Goal: Task Accomplishment & Management: Manage account settings

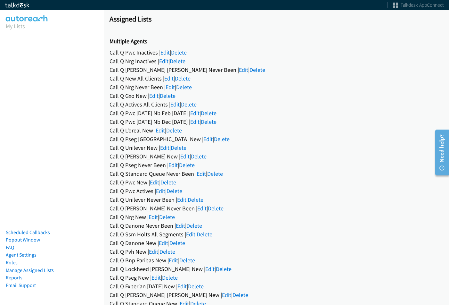
click at [165, 51] on link "Edit" at bounding box center [164, 52] width 9 height 7
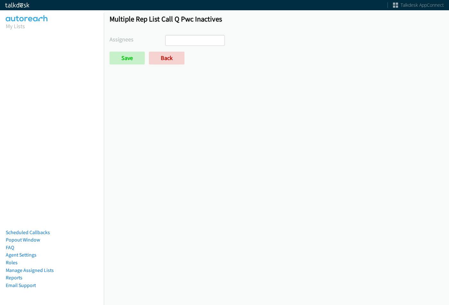
select select
click at [169, 53] on link "Back" at bounding box center [167, 58] width 36 height 13
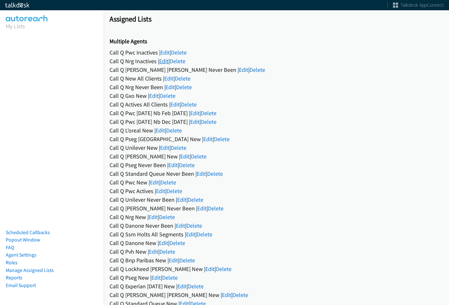
click at [166, 58] on link "Edit" at bounding box center [163, 60] width 9 height 7
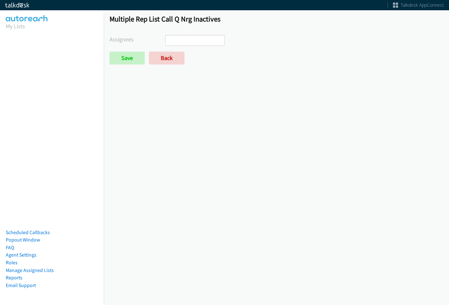
select select
click at [167, 56] on link "Back" at bounding box center [167, 58] width 36 height 13
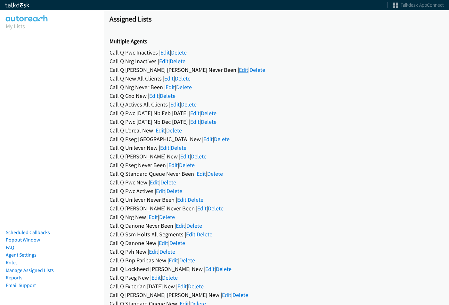
click at [239, 67] on link "Edit" at bounding box center [243, 69] width 9 height 7
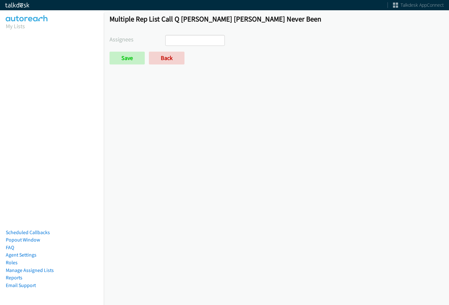
select select
click at [174, 55] on link "Back" at bounding box center [167, 58] width 36 height 13
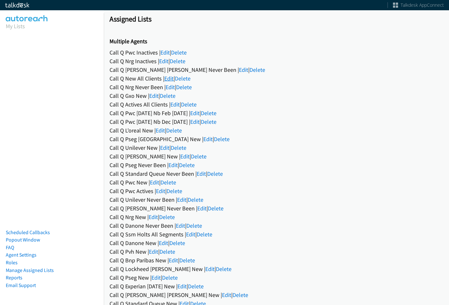
click at [167, 78] on link "Edit" at bounding box center [168, 78] width 9 height 7
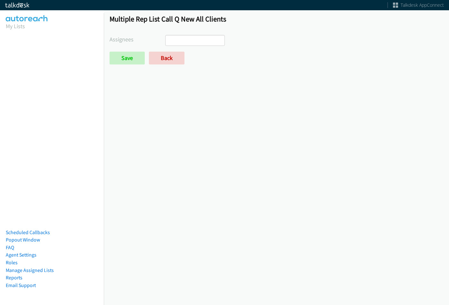
select select
click at [167, 62] on link "Back" at bounding box center [167, 58] width 36 height 13
select select
click at [171, 61] on link "Back" at bounding box center [167, 58] width 36 height 13
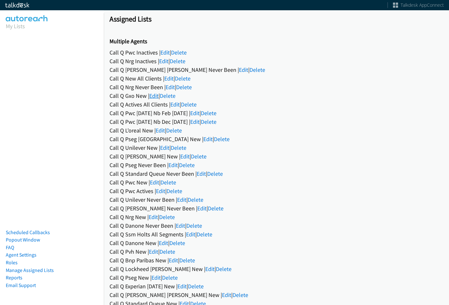
click at [157, 97] on link "Edit" at bounding box center [153, 95] width 9 height 7
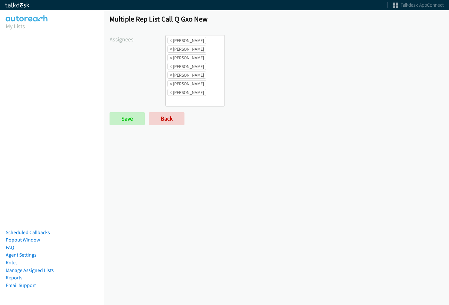
click at [172, 41] on li "× Abigail Odhiambo" at bounding box center [187, 40] width 39 height 7
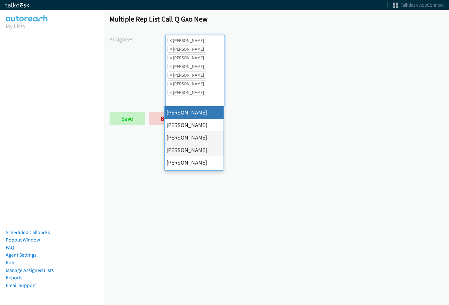
click at [171, 41] on span "×" at bounding box center [171, 40] width 2 height 6
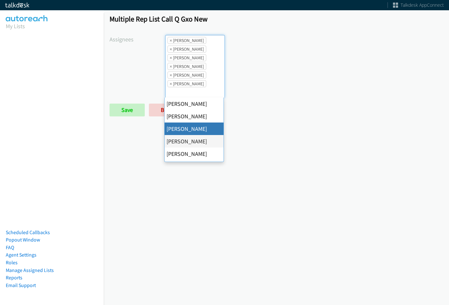
click at [171, 41] on span "×" at bounding box center [171, 40] width 2 height 6
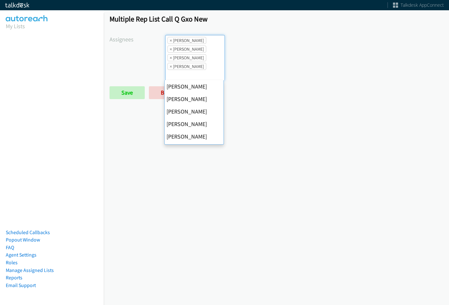
click at [171, 41] on span "×" at bounding box center [171, 40] width 2 height 6
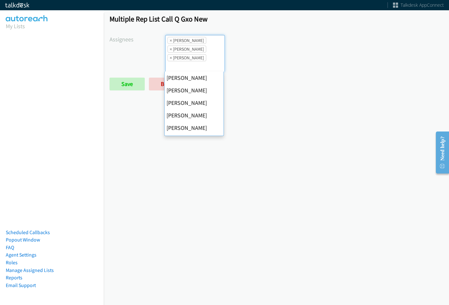
click at [171, 41] on span "×" at bounding box center [171, 40] width 2 height 6
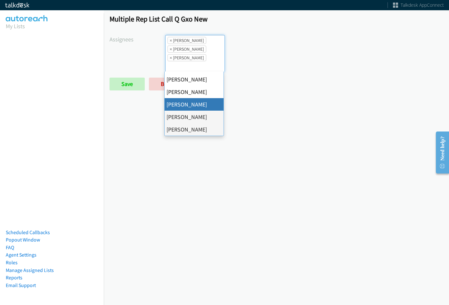
select select "fd8c5d46-30db-44cb-8f0d-00da318b790a"
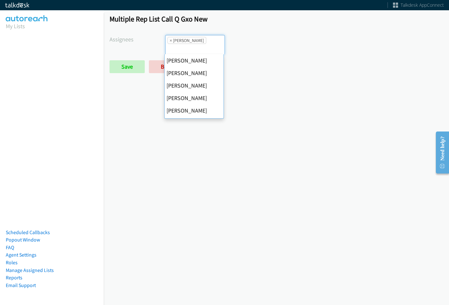
click at [171, 41] on span "×" at bounding box center [171, 40] width 2 height 6
select select
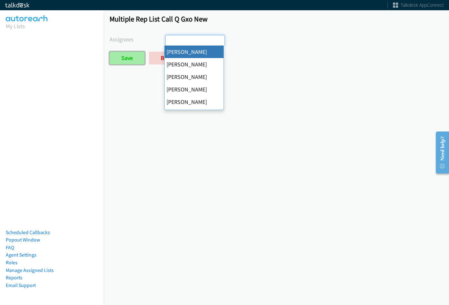
click at [115, 58] on input "Save" at bounding box center [127, 58] width 35 height 13
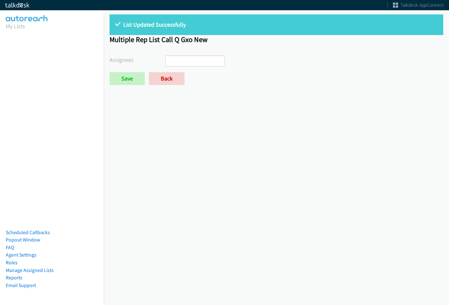
select select
click at [168, 77] on link "Back" at bounding box center [167, 78] width 36 height 13
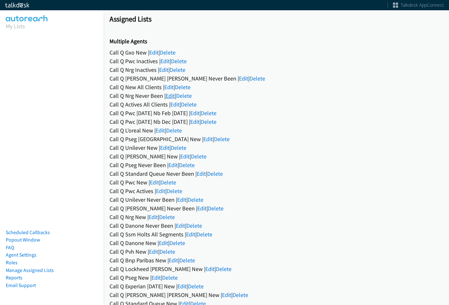
click at [171, 96] on link "Edit" at bounding box center [170, 95] width 9 height 7
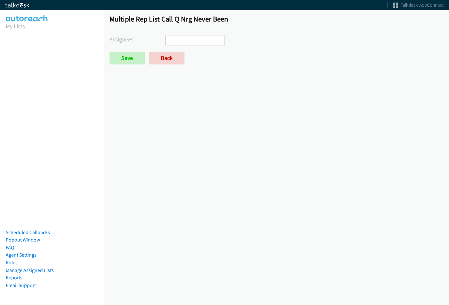
select select
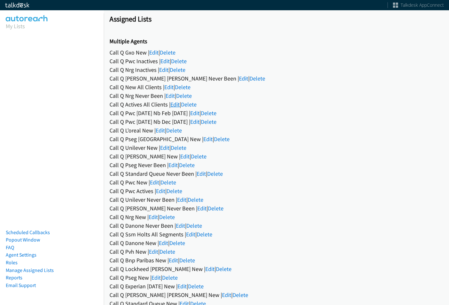
click at [174, 103] on link "Edit" at bounding box center [174, 104] width 9 height 7
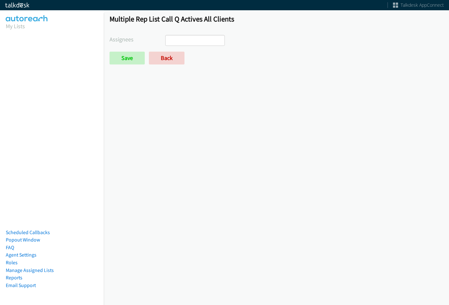
select select
click at [174, 65] on div "Multiple Rep List Call Q Actives All Clients Assignees Abigail Odhiambo Alana R…" at bounding box center [276, 42] width 345 height 67
click at [172, 61] on link "Back" at bounding box center [167, 58] width 36 height 13
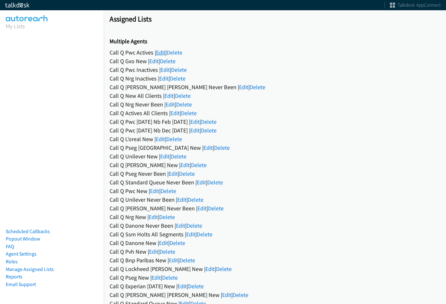
click at [162, 53] on link "Edit" at bounding box center [160, 52] width 9 height 7
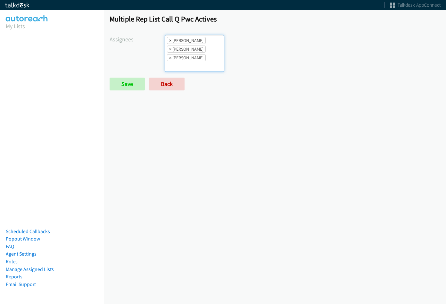
click at [169, 41] on span "×" at bounding box center [170, 40] width 2 height 6
select select "be9ce6ff-d490-4a7d-808b-73677b0698bf"
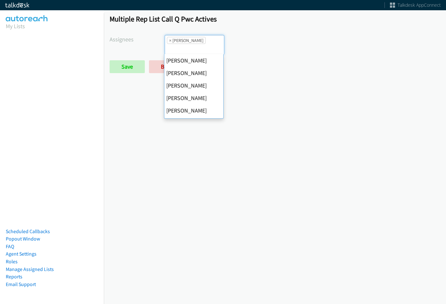
click at [169, 41] on span "×" at bounding box center [170, 40] width 2 height 6
select select
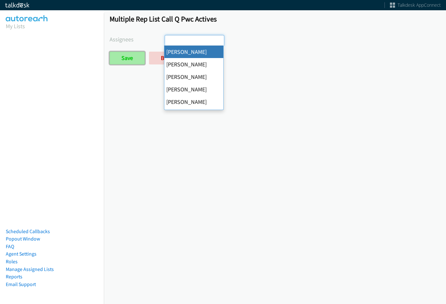
scroll to position [0, 0]
click at [115, 64] on input "Save" at bounding box center [127, 58] width 35 height 13
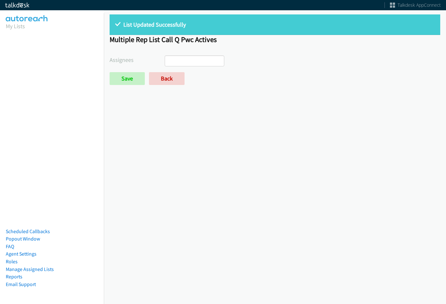
select select
click at [158, 75] on link "Back" at bounding box center [167, 78] width 36 height 13
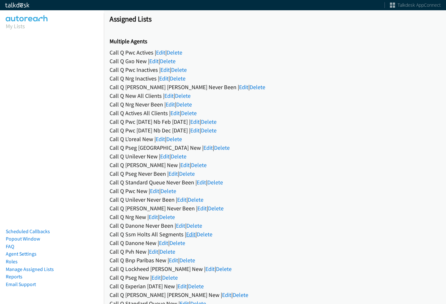
click at [189, 236] on link "Edit" at bounding box center [190, 233] width 9 height 7
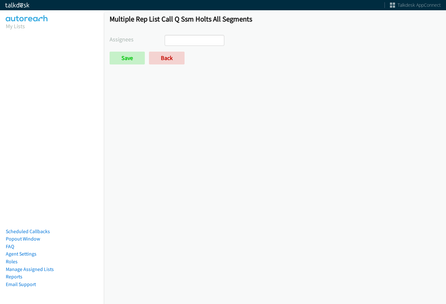
click at [192, 43] on ul at bounding box center [194, 40] width 59 height 10
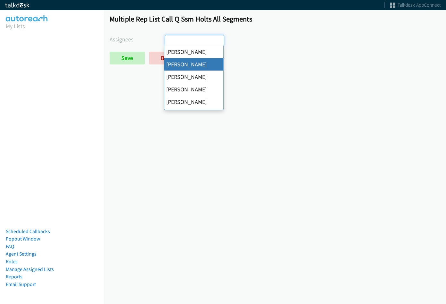
select select "05d74157-9386-4beb-b15d-36aa9c6f71bc"
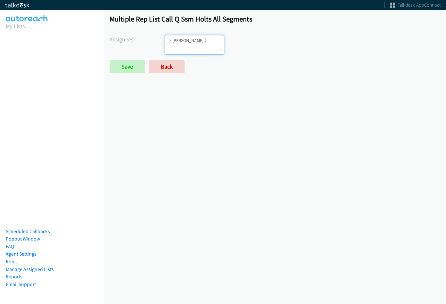
scroll to position [8, 0]
click at [199, 33] on div "Multiple Rep List Call Q Ssm Holts All Segments Assignees Abigail Odhiambo Alan…" at bounding box center [275, 47] width 342 height 76
click at [187, 44] on input "search" at bounding box center [176, 49] width 22 height 10
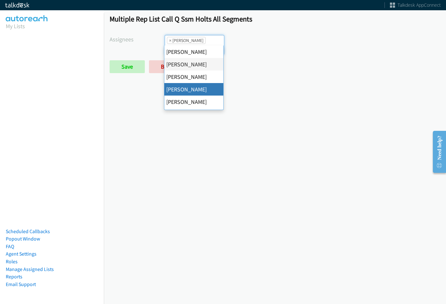
scroll to position [32, 0]
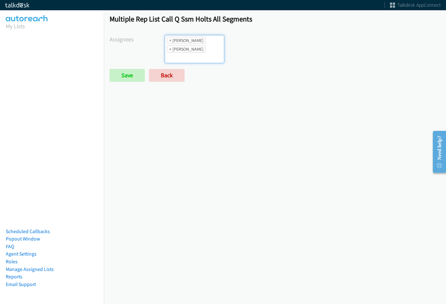
click at [202, 47] on li "× Daquaya Johnson" at bounding box center [186, 48] width 39 height 7
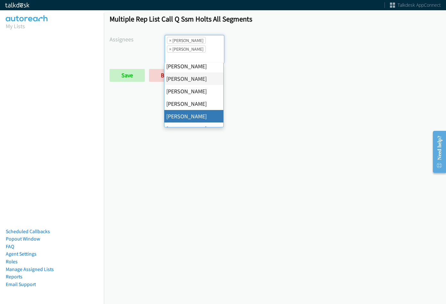
scroll to position [64, 0]
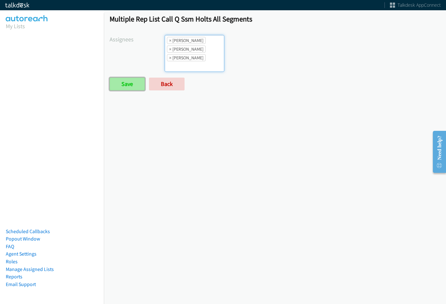
click at [128, 84] on input "Save" at bounding box center [127, 84] width 35 height 13
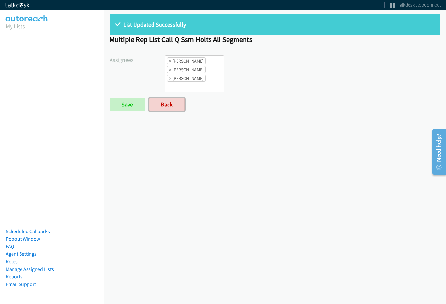
drag, startPoint x: 164, startPoint y: 102, endPoint x: 180, endPoint y: 63, distance: 42.1
click at [164, 102] on link "Back" at bounding box center [167, 104] width 36 height 13
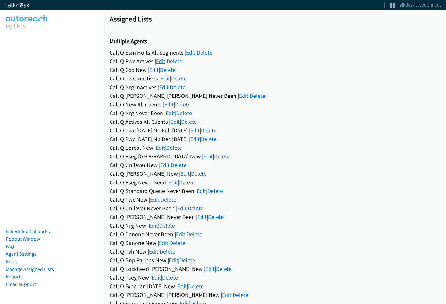
click at [160, 62] on link "Edit" at bounding box center [160, 60] width 9 height 7
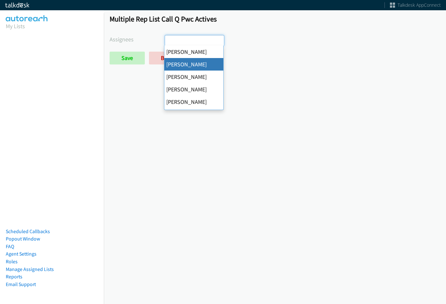
select select "05d74157-9386-4beb-b15d-36aa9c6f71bc"
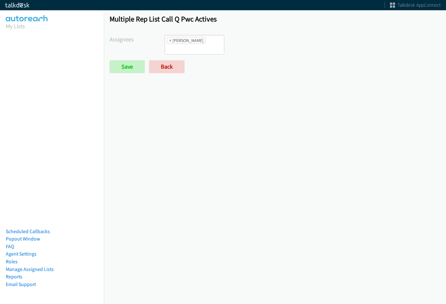
drag, startPoint x: 201, startPoint y: 24, endPoint x: 202, endPoint y: 40, distance: 15.7
click at [201, 25] on div "Multiple Rep List Call Q Pwc Actives Assignees Abigail Odhiambo Alana Ruiz Cath…" at bounding box center [275, 47] width 342 height 76
click at [187, 44] on input "search" at bounding box center [176, 49] width 22 height 10
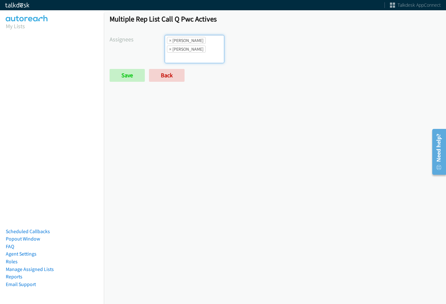
click at [214, 53] on ul "× Alana Ruiz × Daquaya Johnson" at bounding box center [194, 49] width 59 height 28
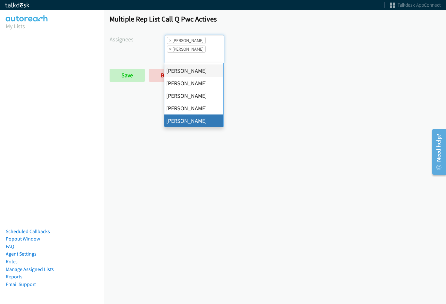
scroll to position [64, 0]
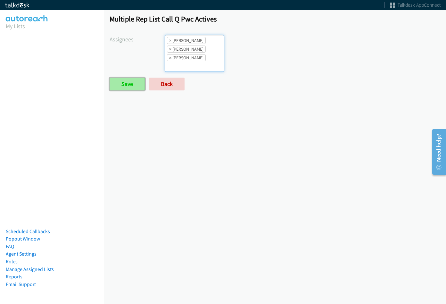
click at [140, 84] on input "Save" at bounding box center [127, 84] width 35 height 13
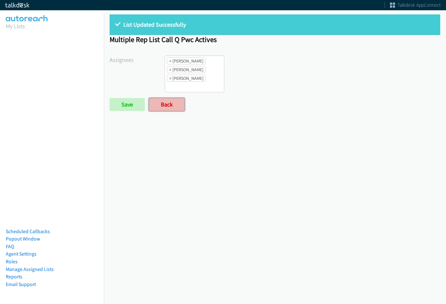
click at [171, 100] on link "Back" at bounding box center [167, 104] width 36 height 13
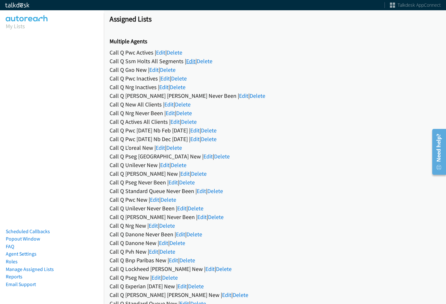
click at [186, 61] on link "Edit" at bounding box center [190, 60] width 9 height 7
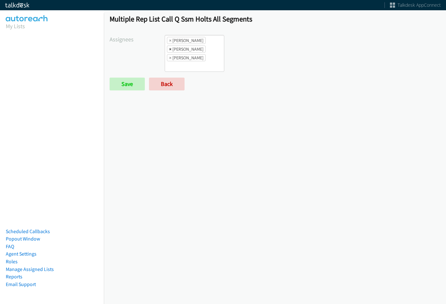
click at [170, 49] on span "×" at bounding box center [170, 49] width 2 height 6
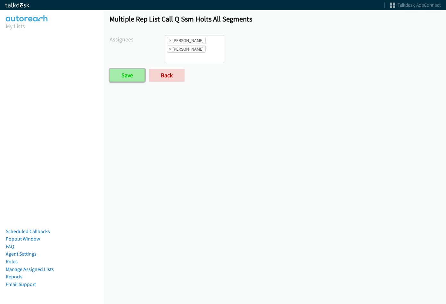
click at [136, 71] on input "Save" at bounding box center [127, 75] width 35 height 13
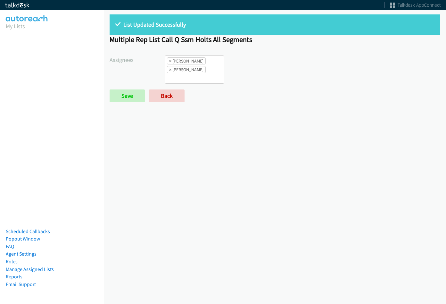
click at [170, 102] on div "List Updated Successfully Multiple Rep List Call Q Ssm Holts All Segments Assig…" at bounding box center [275, 61] width 342 height 105
click at [172, 98] on link "Back" at bounding box center [167, 95] width 36 height 13
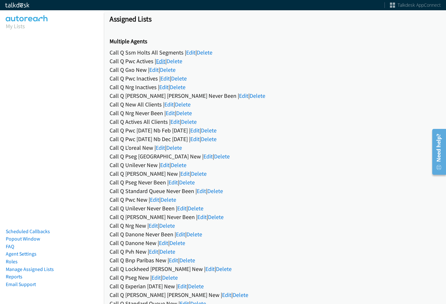
click at [162, 62] on link "Edit" at bounding box center [160, 60] width 9 height 7
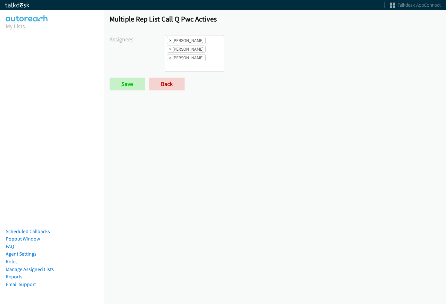
click at [170, 43] on span "×" at bounding box center [170, 40] width 2 height 6
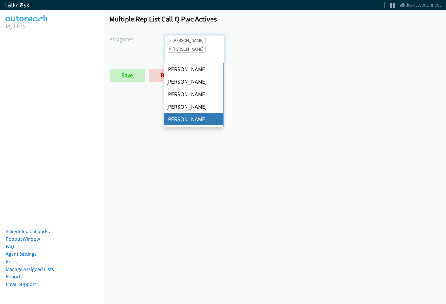
scroll to position [8, 0]
click at [170, 43] on span "×" at bounding box center [170, 40] width 2 height 6
select select "be9ce6ff-d490-4a7d-808b-73677b0698bf"
select select
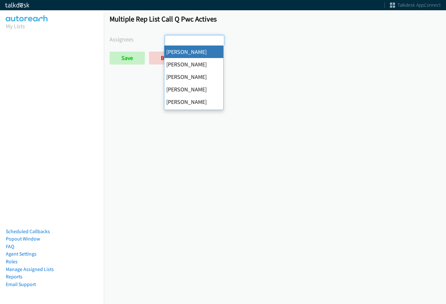
click at [119, 67] on div "Multiple Rep List Call Q Pwc Actives Assignees Abigail Odhiambo Alana Ruiz Cath…" at bounding box center [275, 42] width 342 height 67
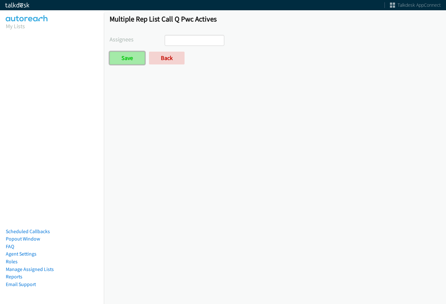
click at [125, 60] on input "Save" at bounding box center [127, 58] width 35 height 13
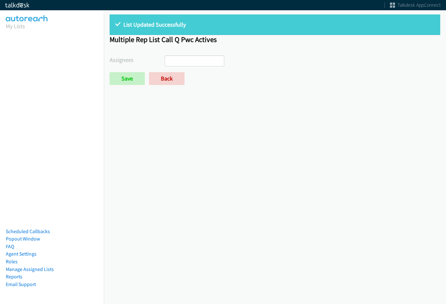
select select
click at [166, 73] on link "Back" at bounding box center [167, 78] width 36 height 13
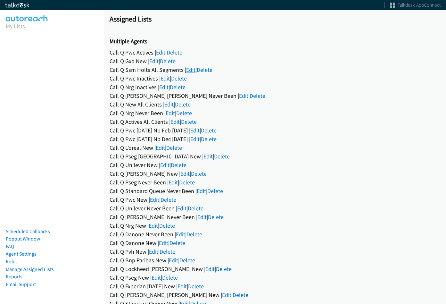
click at [189, 72] on link "Edit" at bounding box center [190, 69] width 9 height 7
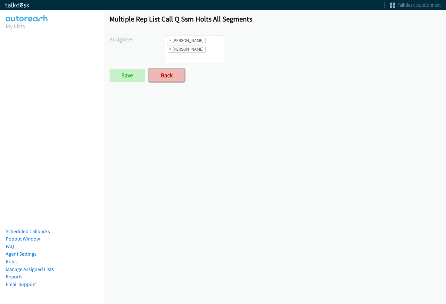
click at [179, 72] on link "Back" at bounding box center [167, 75] width 36 height 13
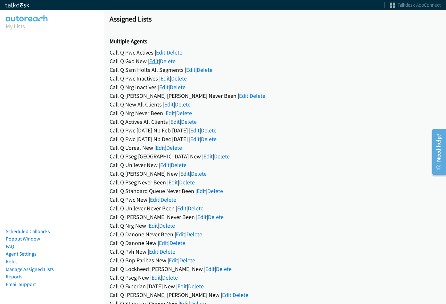
click at [154, 59] on link "Edit" at bounding box center [153, 60] width 9 height 7
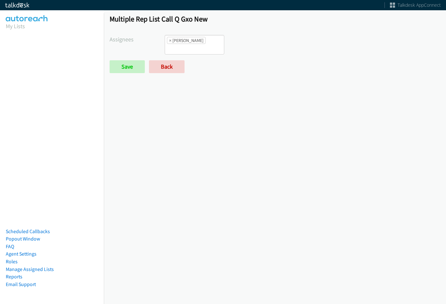
scroll to position [5, 0]
click at [211, 51] on ul "× Daquaya Johnson" at bounding box center [194, 44] width 59 height 19
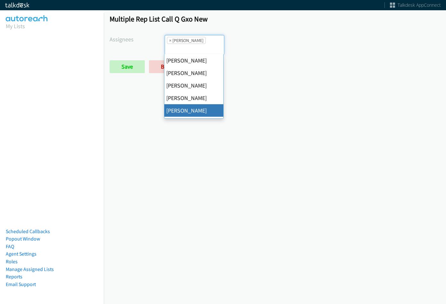
scroll to position [0, 0]
click at [302, 102] on div "Multiple Rep List Call Q Gxo New Assignees Abigail Odhiambo Alana Ruiz Cathy Sh…" at bounding box center [275, 156] width 342 height 295
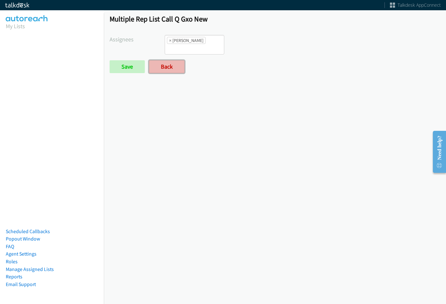
click at [178, 71] on link "Back" at bounding box center [167, 66] width 36 height 13
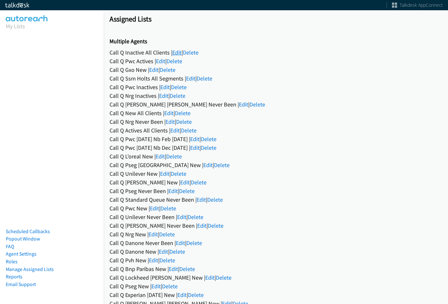
click at [174, 53] on link "Edit" at bounding box center [176, 52] width 9 height 7
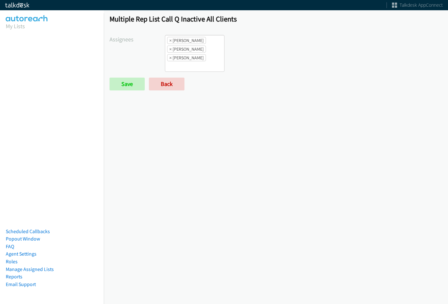
click at [194, 65] on ul "× Charles Ross × Daquaya Johnson × Jordan Stehlik" at bounding box center [194, 53] width 59 height 36
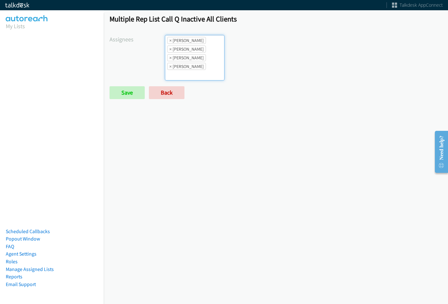
scroll to position [23, 0]
click at [132, 98] on input "Save" at bounding box center [127, 92] width 35 height 13
